Goal: Transaction & Acquisition: Purchase product/service

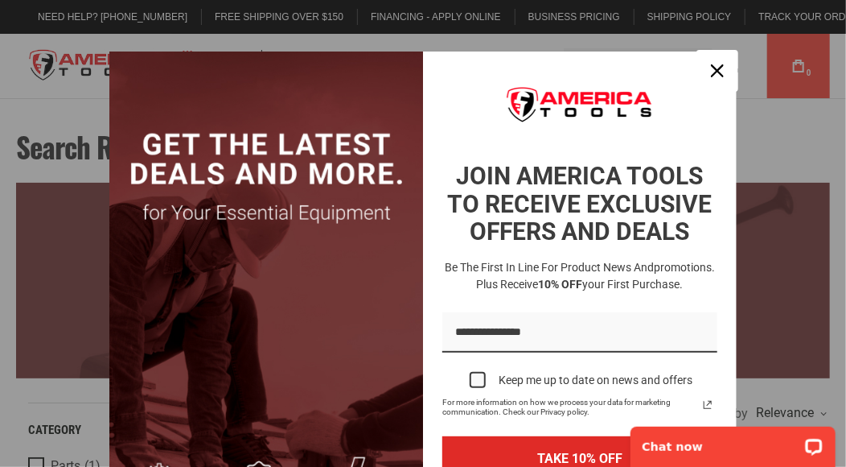
click at [711, 72] on icon "close icon" at bounding box center [717, 70] width 13 height 13
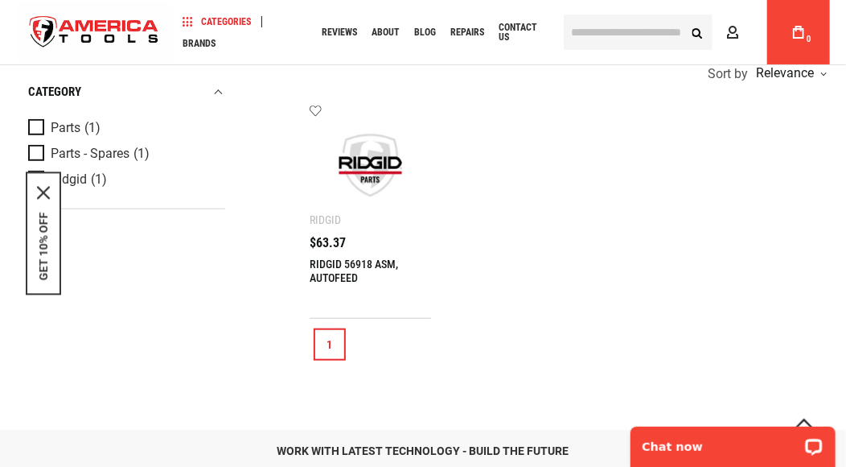
scroll to position [483, 0]
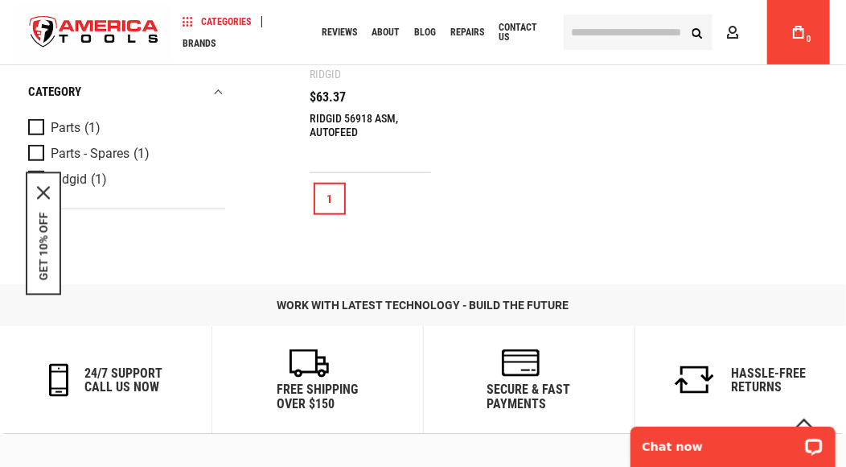
click at [331, 195] on link "1" at bounding box center [330, 199] width 32 height 32
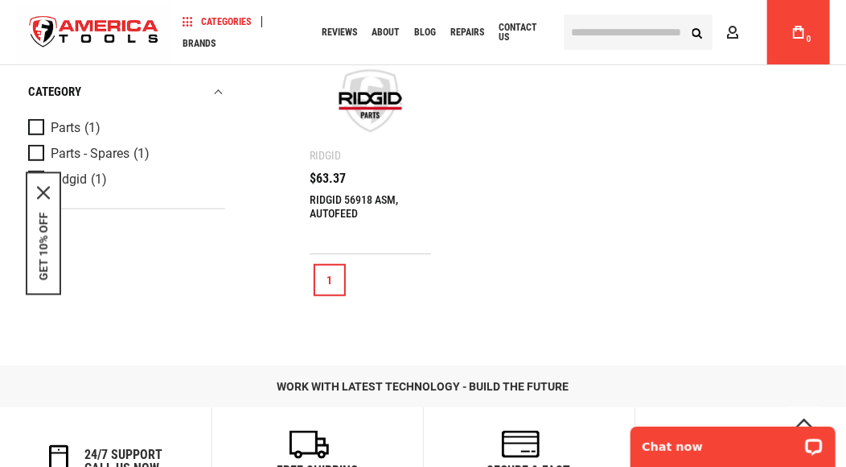
scroll to position [420, 0]
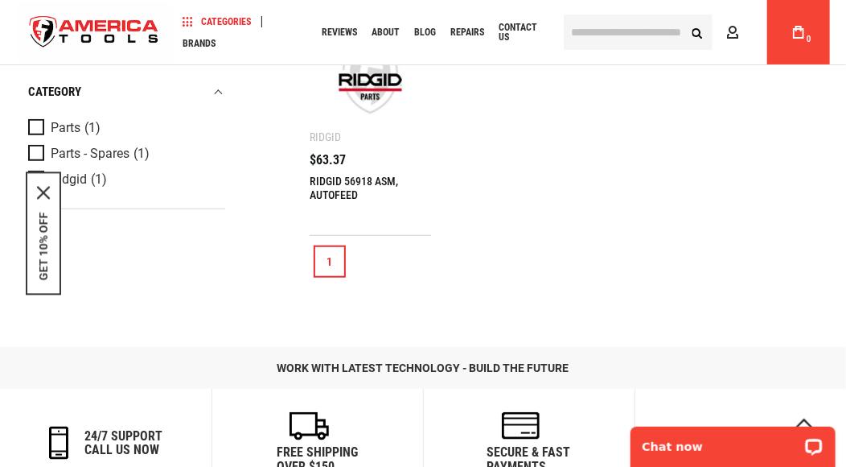
click at [331, 176] on link "RIDGID 56918 ASM, AUTOFEED" at bounding box center [354, 188] width 89 height 27
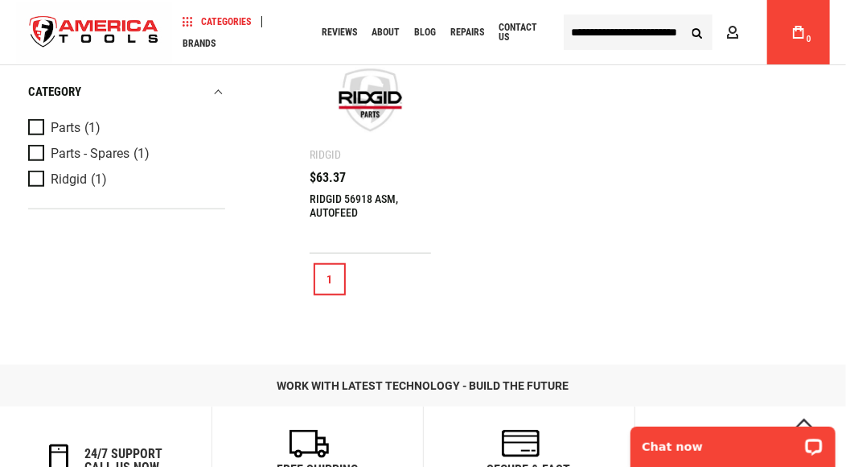
click at [335, 197] on link "RIDGID 56918 ASM, AUTOFEED" at bounding box center [354, 205] width 89 height 27
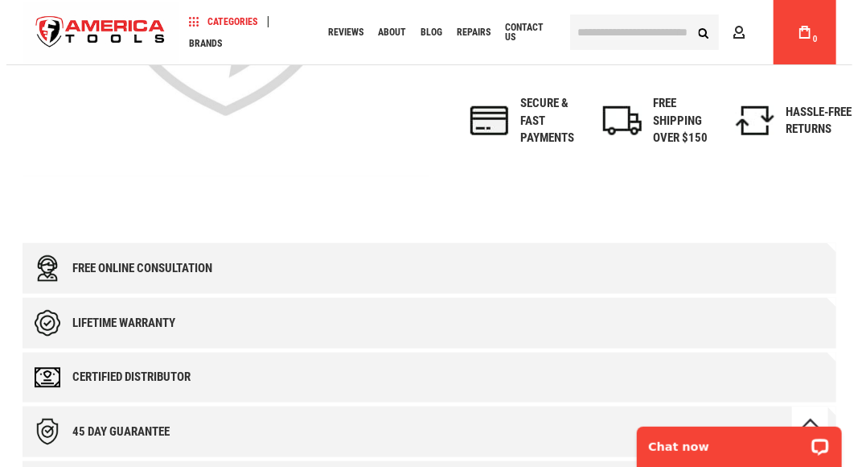
scroll to position [161, 0]
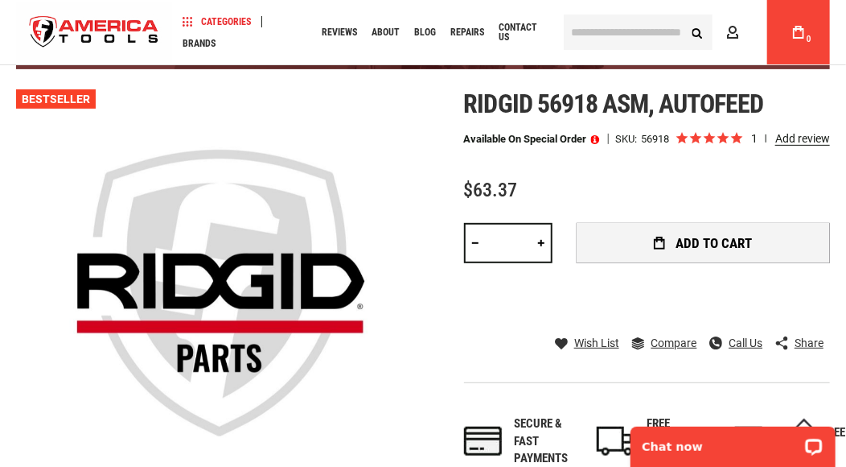
click at [688, 242] on span "Add to Cart" at bounding box center [714, 244] width 76 height 14
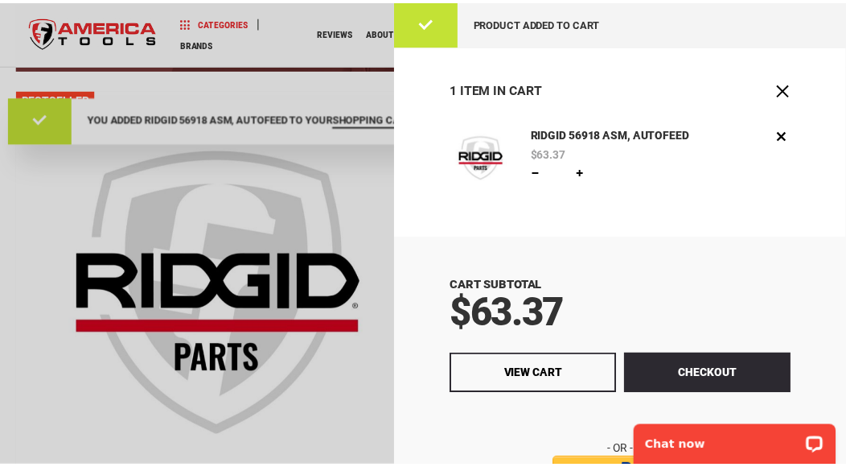
scroll to position [0, 0]
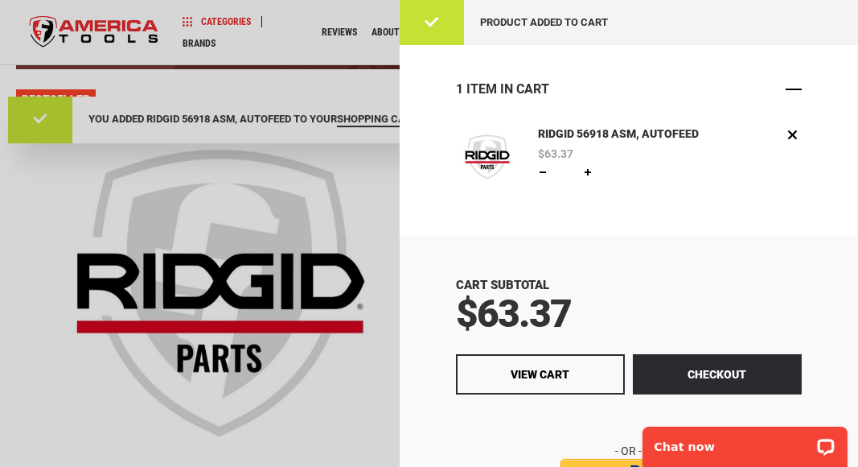
click at [786, 82] on span "Close" at bounding box center [794, 89] width 16 height 16
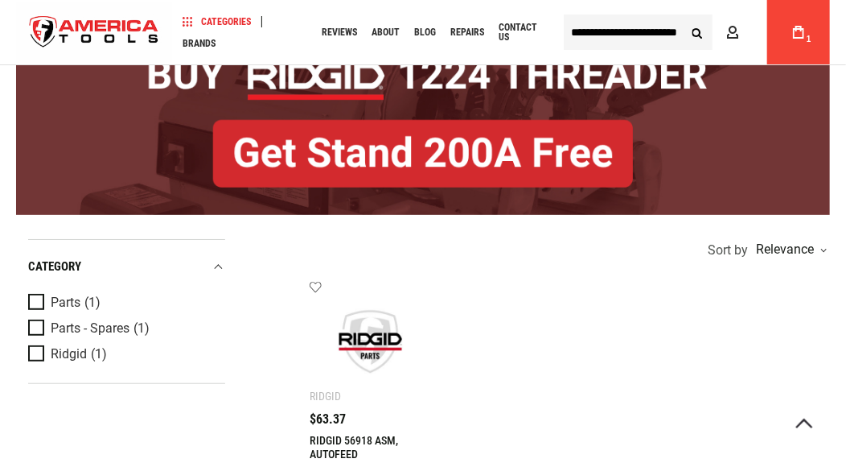
scroll to position [322, 0]
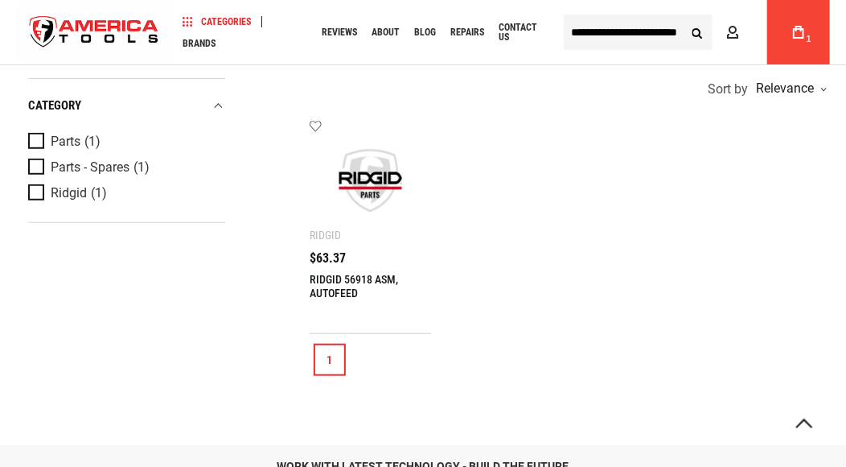
click at [334, 277] on link "RIDGID 56918 ASM, AUTOFEED" at bounding box center [354, 286] width 89 height 27
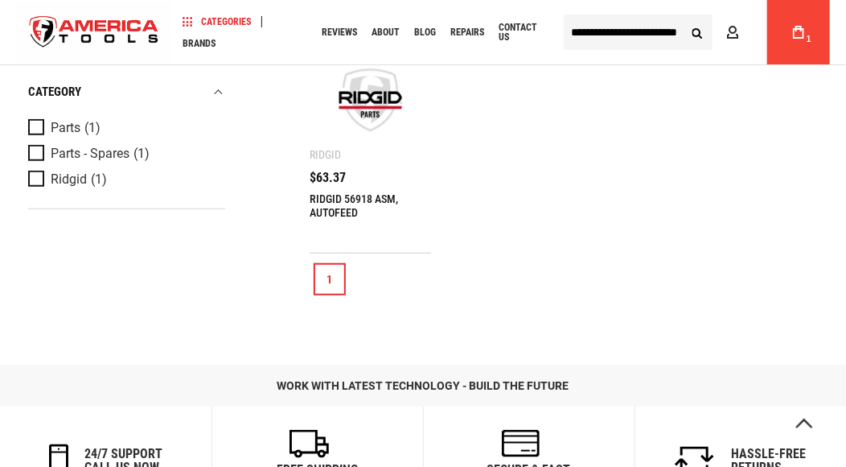
click at [326, 200] on link "RIDGID 56918 ASM, AUTOFEED" at bounding box center [354, 205] width 89 height 27
